Goal: Task Accomplishment & Management: Complete application form

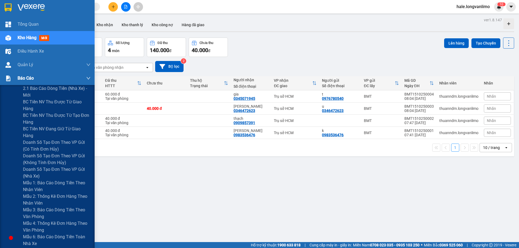
click at [14, 74] on div "Báo cáo" at bounding box center [47, 79] width 95 height 14
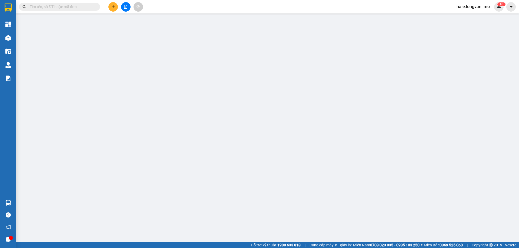
click at [65, 12] on div "Kết quả tìm kiếm ( 0 ) Bộ lọc Ngày tạo đơn gần nhất No Data hale.longvanlimo 1 0" at bounding box center [259, 7] width 519 height 14
click at [67, 9] on input "text" at bounding box center [62, 7] width 64 height 6
paste input "BT1310250079"
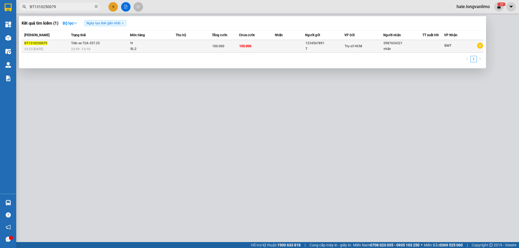
type input "BT1310250079"
click at [112, 45] on td "Trên xe 72A-357.25 23:59 [DATE]" at bounding box center [100, 46] width 60 height 13
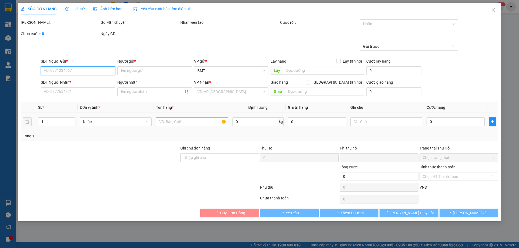
type input "1234567891"
type input "T"
type input "0987654321"
type input "nhân"
type input "0"
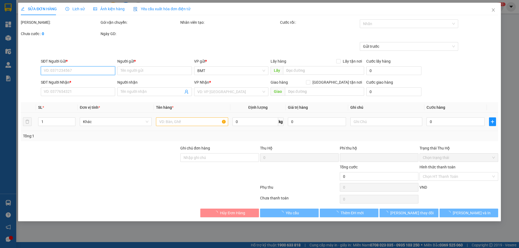
type input "100.000"
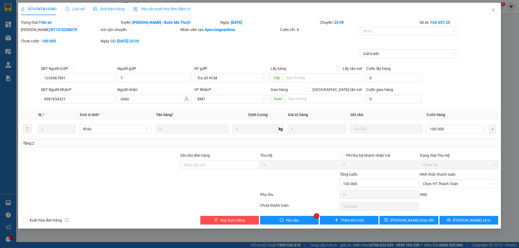
click at [117, 8] on span "Ảnh kiện hàng" at bounding box center [108, 9] width 31 height 4
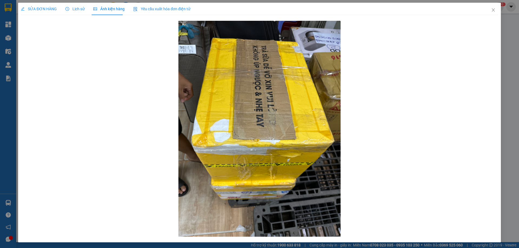
click at [81, 9] on span "Lịch sử" at bounding box center [74, 9] width 19 height 4
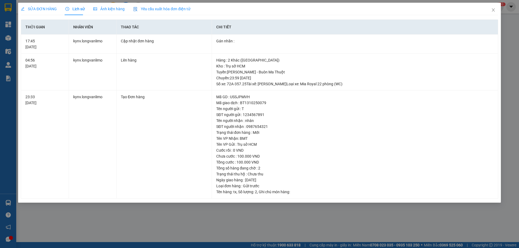
click at [117, 11] on span "Ảnh kiện hàng" at bounding box center [108, 9] width 31 height 4
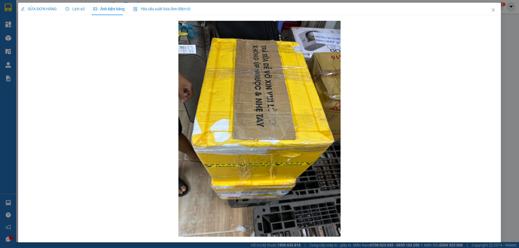
click at [42, 13] on div "SỬA ĐƠN HÀNG" at bounding box center [39, 9] width 36 height 12
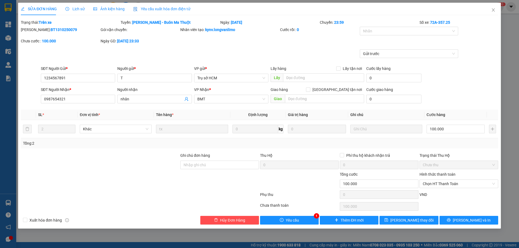
click at [166, 9] on span "Yêu cầu xuất hóa đơn điện tử" at bounding box center [161, 9] width 57 height 4
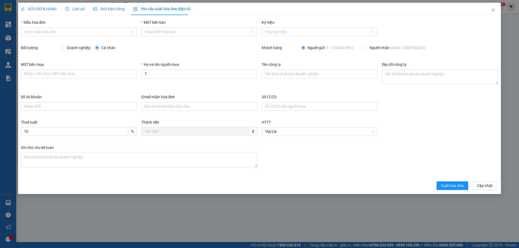
click at [117, 9] on span "Ảnh kiện hàng" at bounding box center [108, 9] width 31 height 4
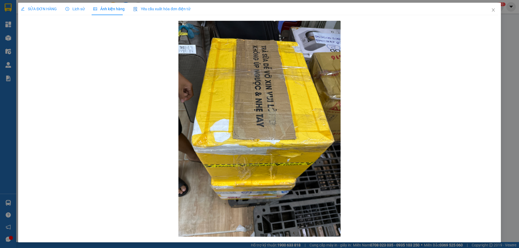
click at [75, 10] on span "Lịch sử" at bounding box center [74, 9] width 19 height 4
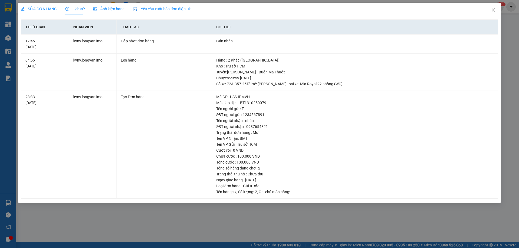
click at [32, 4] on div "SỬA ĐƠN HÀNG" at bounding box center [39, 9] width 36 height 12
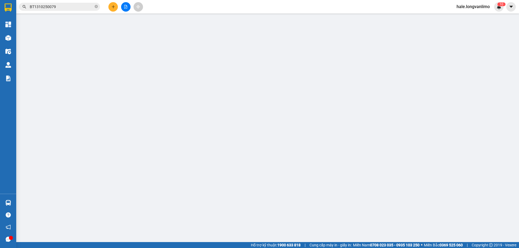
click at [59, 4] on input "BT1310250079" at bounding box center [62, 7] width 64 height 6
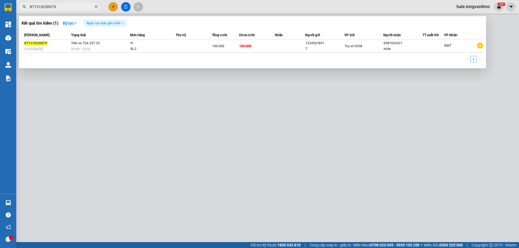
click at [64, 7] on input "BT1310250079" at bounding box center [62, 7] width 64 height 6
paste input "MT1410250030"
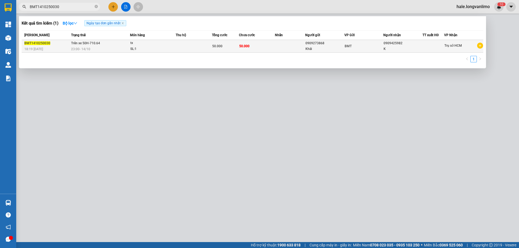
type input "BMT1410250030"
click at [89, 48] on span "23:00 [DATE]" at bounding box center [80, 49] width 19 height 4
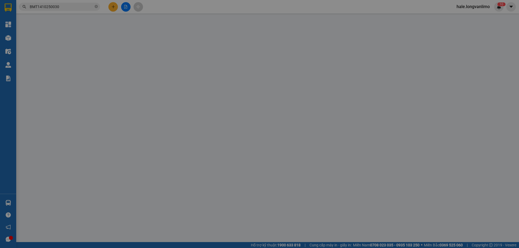
type input "0909273868"
type input "Khải"
type input "0909425982"
type input "K"
type input "0"
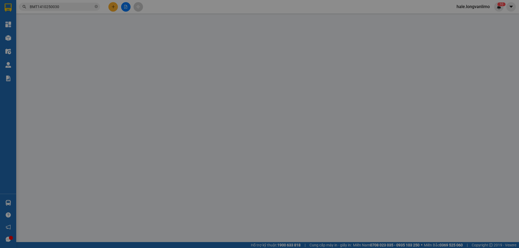
type input "50.000"
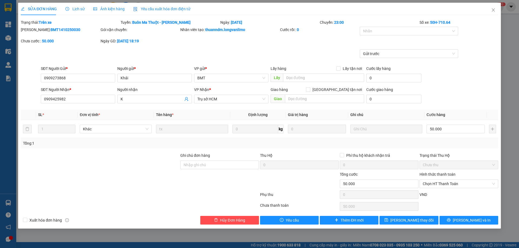
click at [112, 10] on span "Ảnh kiện hàng" at bounding box center [108, 9] width 31 height 4
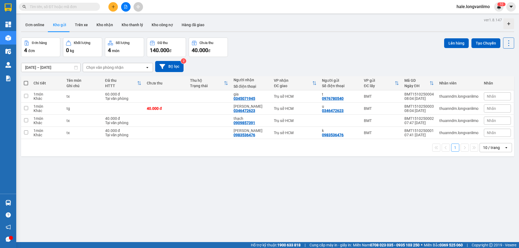
click at [56, 8] on input "text" at bounding box center [62, 7] width 64 height 6
paste input "BT1310250066"
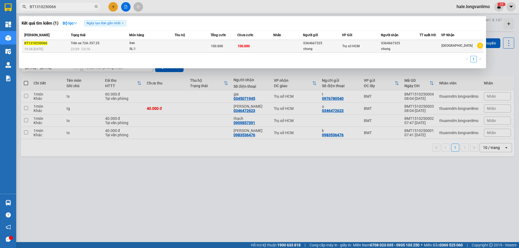
type input "BT1310250066"
click at [111, 48] on div "23:59 - 13/10" at bounding box center [100, 49] width 58 height 6
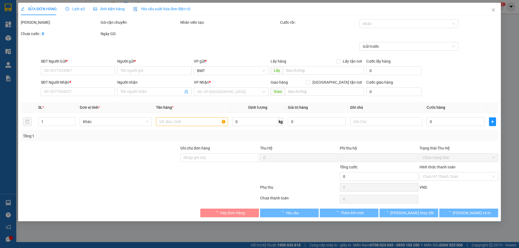
type input "0364667325"
type input "chung"
type input "0364667325"
type input "chung"
type input "0"
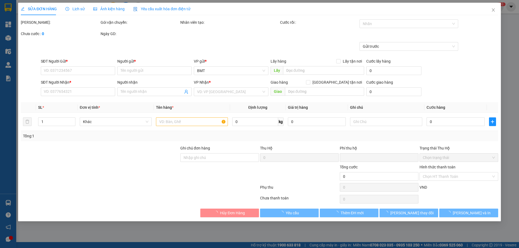
type input "100.000"
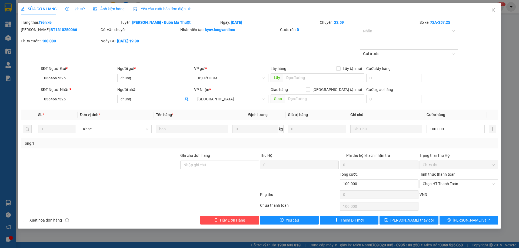
click at [103, 7] on span "Ảnh kiện hàng" at bounding box center [108, 9] width 31 height 4
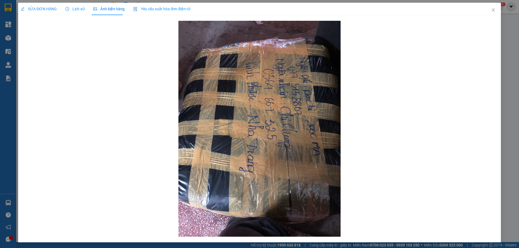
drag, startPoint x: 468, startPoint y: 21, endPoint x: 476, endPoint y: 15, distance: 9.9
click at [468, 21] on div at bounding box center [259, 128] width 477 height 219
click at [489, 7] on span "Close" at bounding box center [492, 10] width 15 height 15
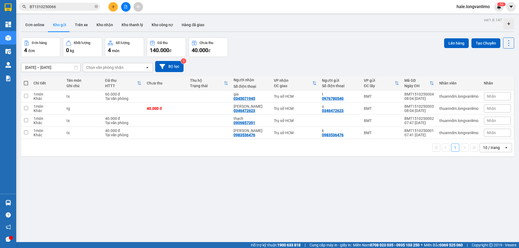
click at [64, 5] on input "BT1310250066" at bounding box center [62, 7] width 64 height 6
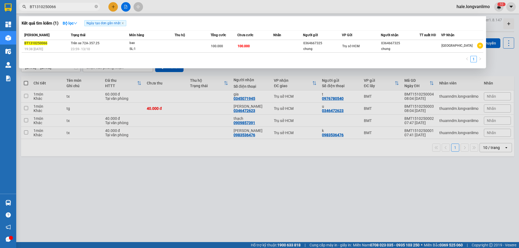
click at [64, 5] on input "BT1310250066" at bounding box center [62, 7] width 64 height 6
click at [192, 168] on div at bounding box center [259, 124] width 519 height 248
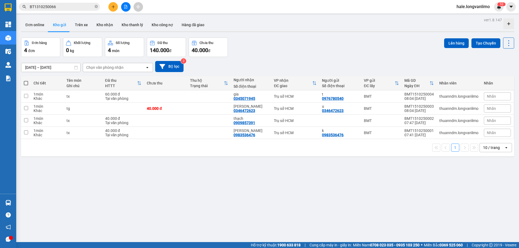
click at [72, 5] on input "BT1310250066" at bounding box center [62, 7] width 64 height 6
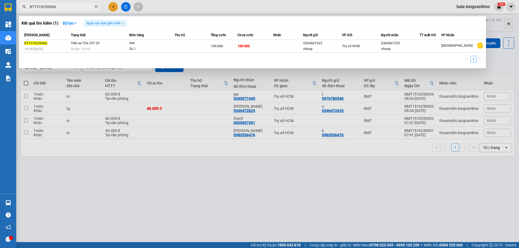
paste input "BT1310250062"
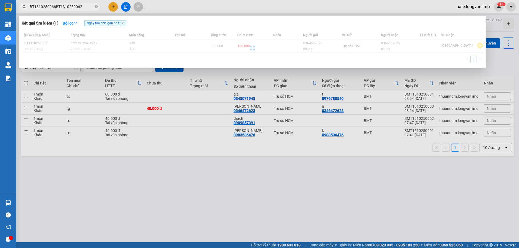
click at [80, 8] on input "BT1310250066BT1310250062" at bounding box center [62, 7] width 64 height 6
paste input "text"
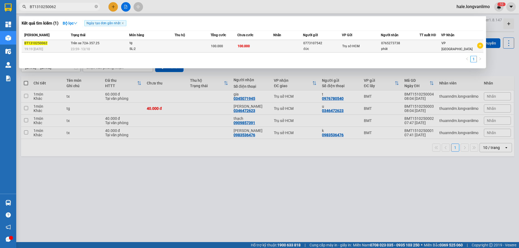
type input "BT1310250062"
click at [230, 44] on div "100.000" at bounding box center [224, 46] width 26 height 6
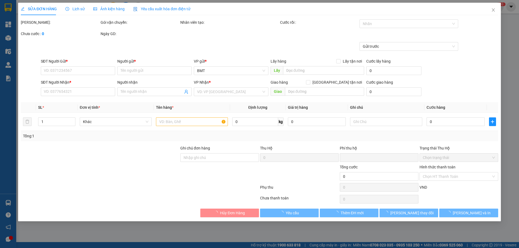
type input "0773107542"
type input "đức"
type input "0765273738"
type input "phát"
type input "0"
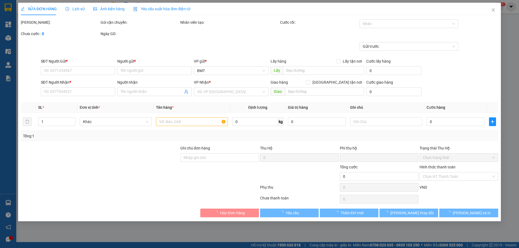
type input "100.000"
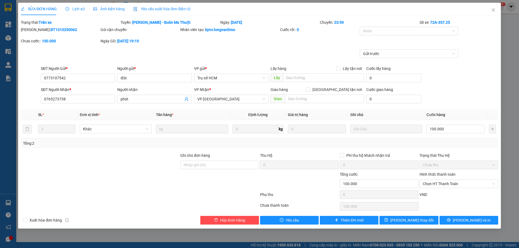
click at [125, 11] on div "SỬA ĐƠN HÀNG Lịch sử Ảnh kiện hàng Yêu cầu xuất hóa đơn điện tử" at bounding box center [105, 9] width 169 height 12
click at [106, 11] on span "Ảnh kiện hàng" at bounding box center [108, 9] width 31 height 4
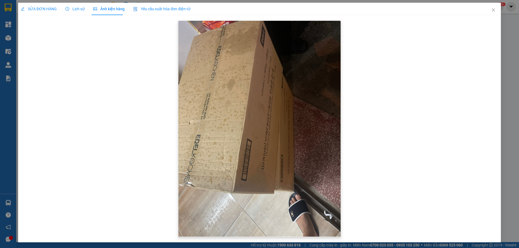
click at [210, 45] on img at bounding box center [259, 129] width 162 height 216
click at [43, 7] on span "SỬA ĐƠN HÀNG" at bounding box center [39, 9] width 36 height 4
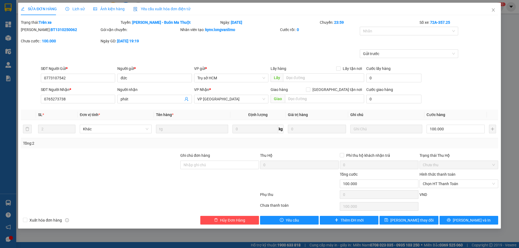
drag, startPoint x: 71, startPoint y: 29, endPoint x: 35, endPoint y: 28, distance: 36.5
click at [35, 28] on div "Mã ĐH: BT1310250062" at bounding box center [60, 30] width 79 height 6
copy b "BT1310250062"
click at [201, 172] on div at bounding box center [220, 181] width 80 height 19
click at [157, 232] on div "SỬA ĐƠN HÀNG Lịch sử Ảnh kiện hàng Yêu cầu xuất hóa đơn điện tử Total Paid Fee …" at bounding box center [259, 124] width 519 height 248
